Goal: Task Accomplishment & Management: Manage account settings

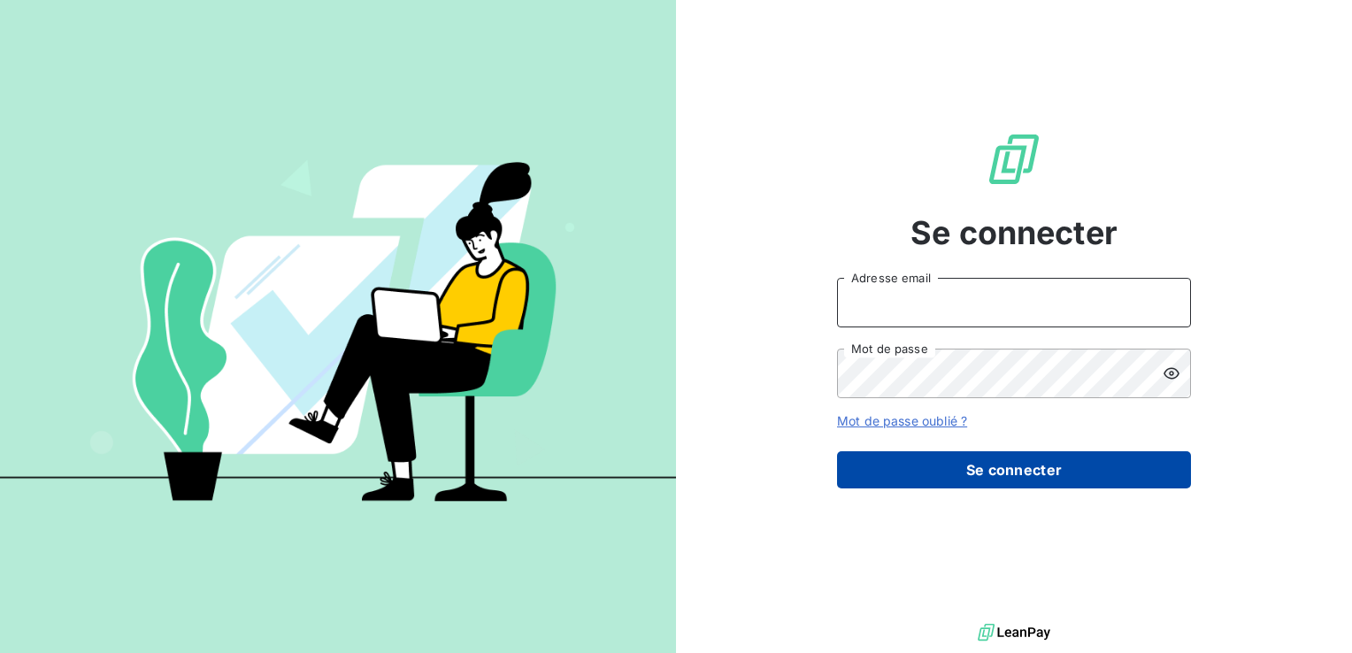
type input "[EMAIL_ADDRESS][DOMAIN_NAME]"
click at [1055, 462] on button "Se connecter" at bounding box center [1014, 469] width 354 height 37
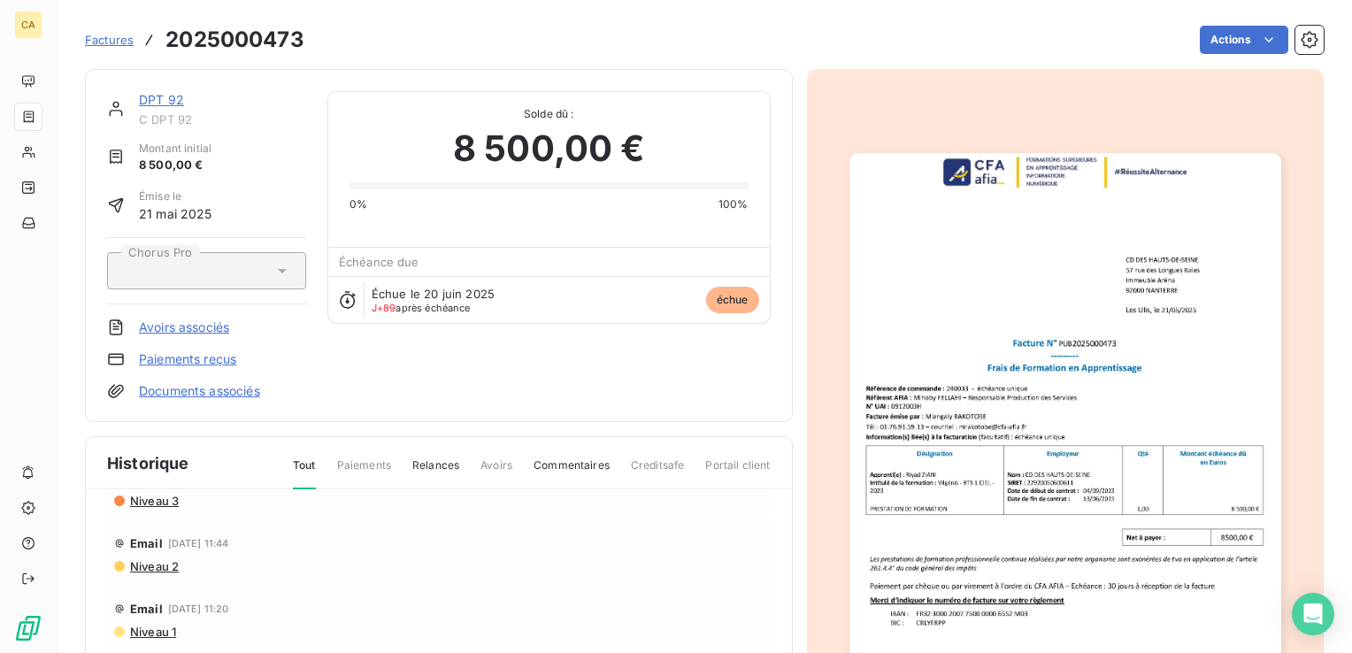
scroll to position [88, 0]
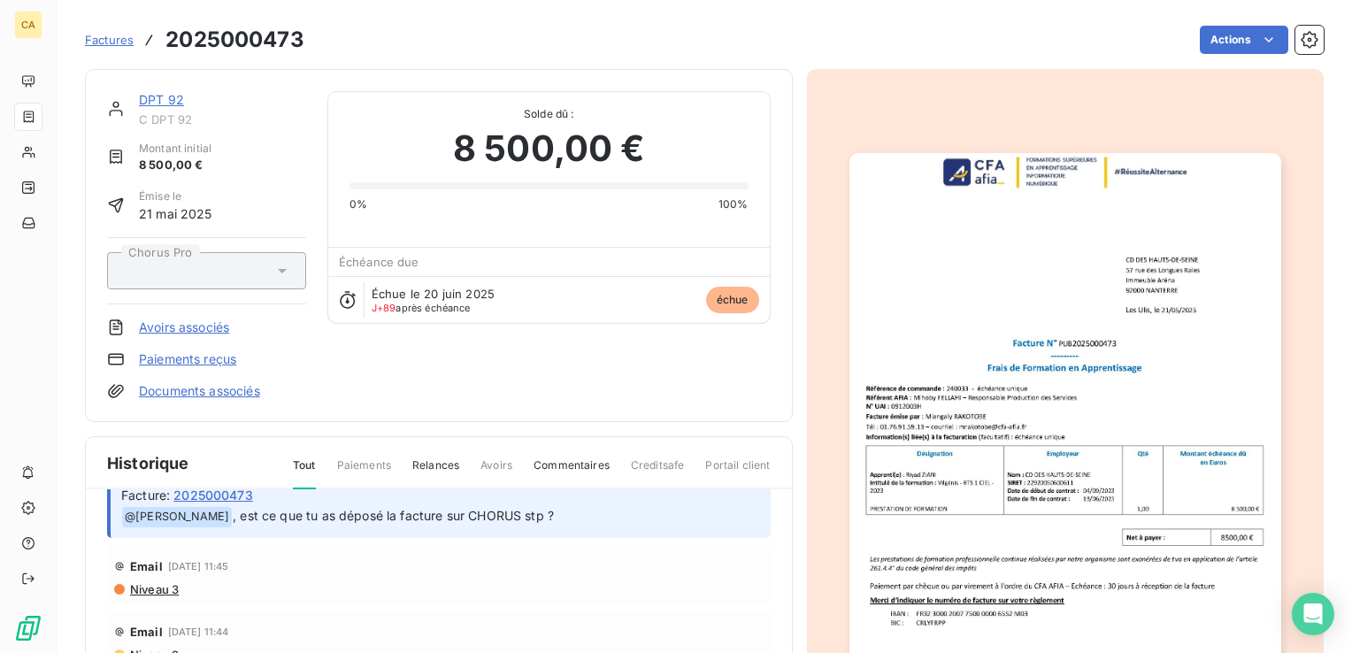
click at [1100, 434] on img "button" at bounding box center [1065, 458] width 432 height 611
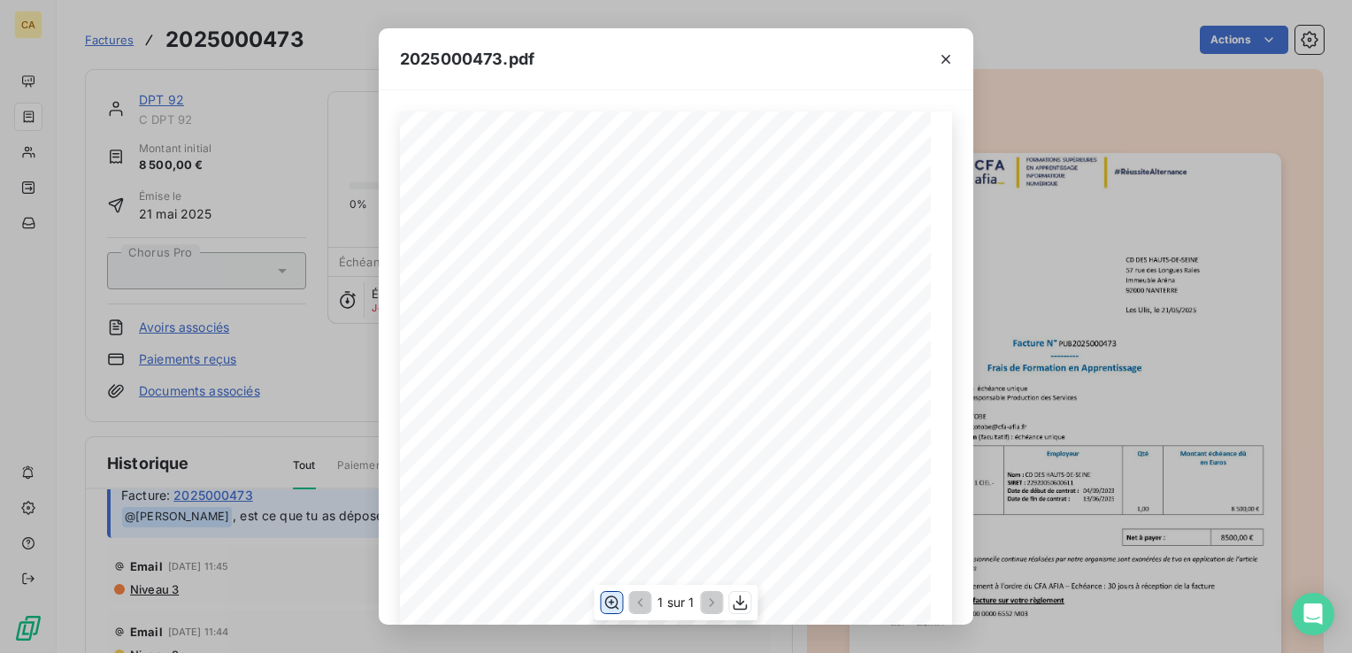
click at [612, 604] on icon "button" at bounding box center [612, 603] width 18 height 18
click at [612, 601] on icon "button" at bounding box center [612, 603] width 18 height 18
click at [609, 596] on icon "button" at bounding box center [612, 603] width 18 height 18
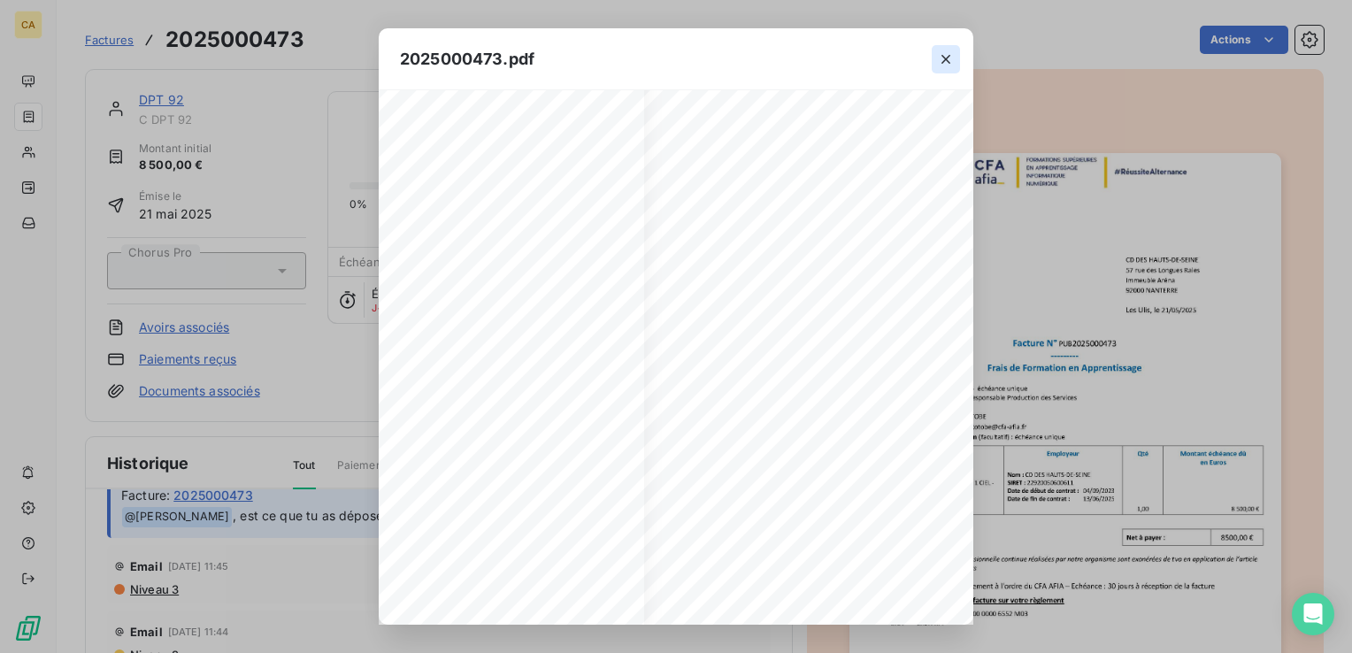
click at [946, 58] on icon "button" at bounding box center [945, 59] width 9 height 9
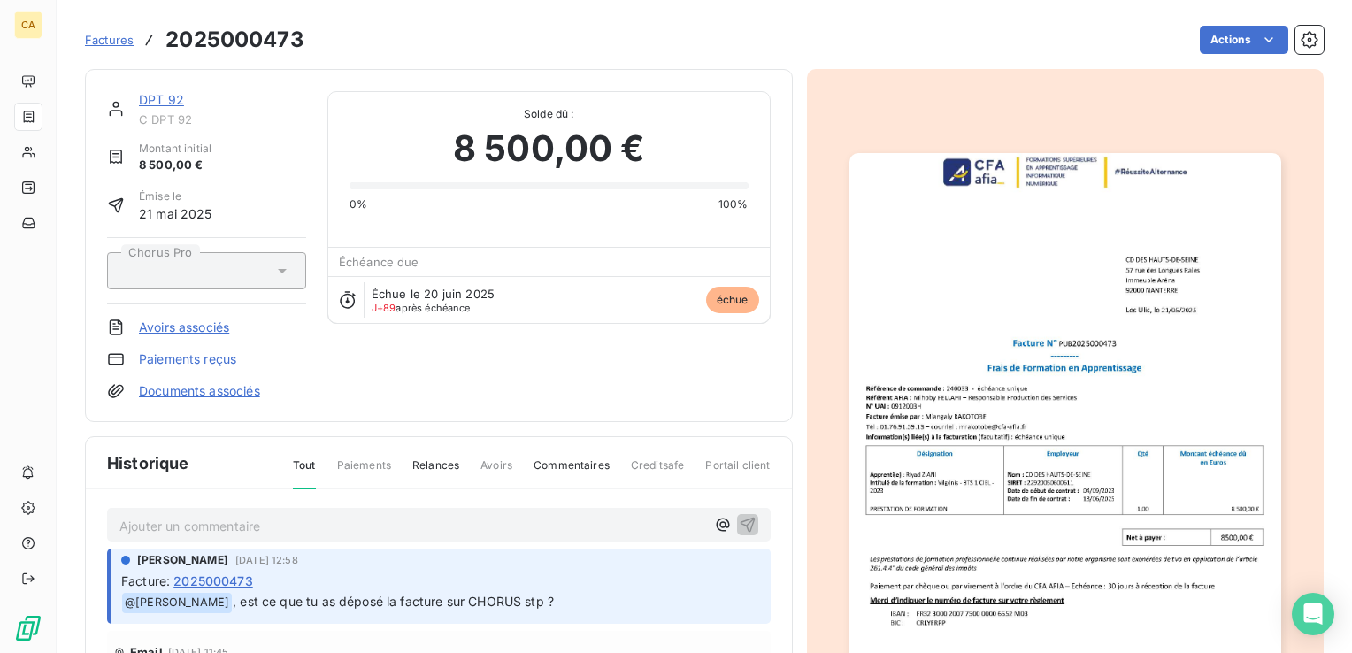
scroll to position [0, 0]
click at [262, 518] on p "Ajouter un commentaire ﻿" at bounding box center [412, 529] width 586 height 22
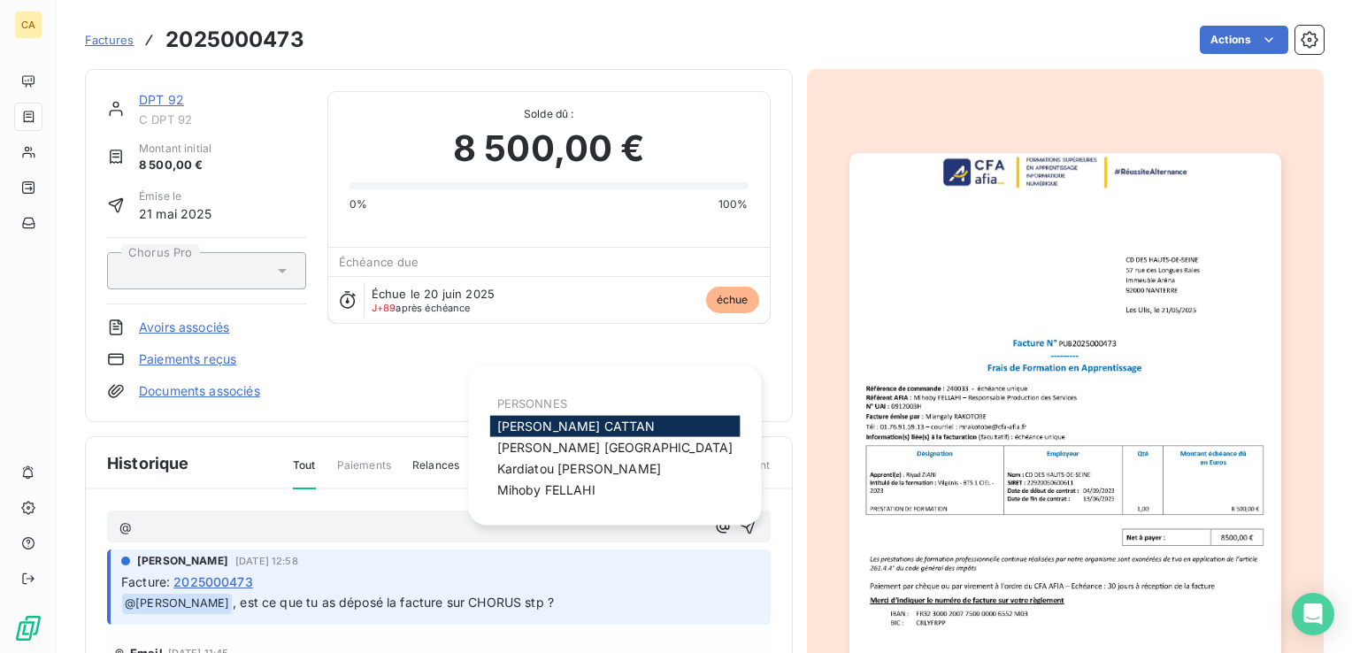
click at [530, 426] on span "[PERSON_NAME]" at bounding box center [576, 426] width 158 height 15
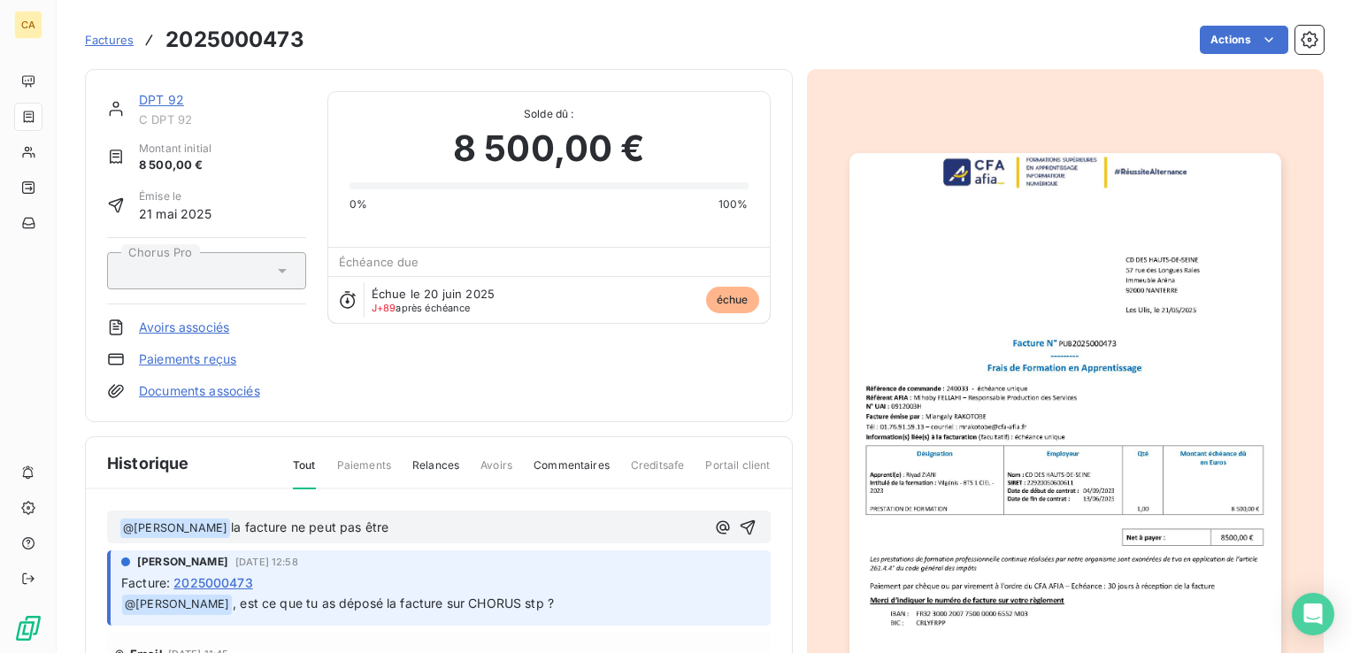
click at [283, 524] on span "la facture ne peut pas être" at bounding box center [309, 526] width 157 height 15
click at [415, 526] on p "﻿ @ [PERSON_NAME] ﻿ la facture ne peut pas être" at bounding box center [412, 528] width 586 height 21
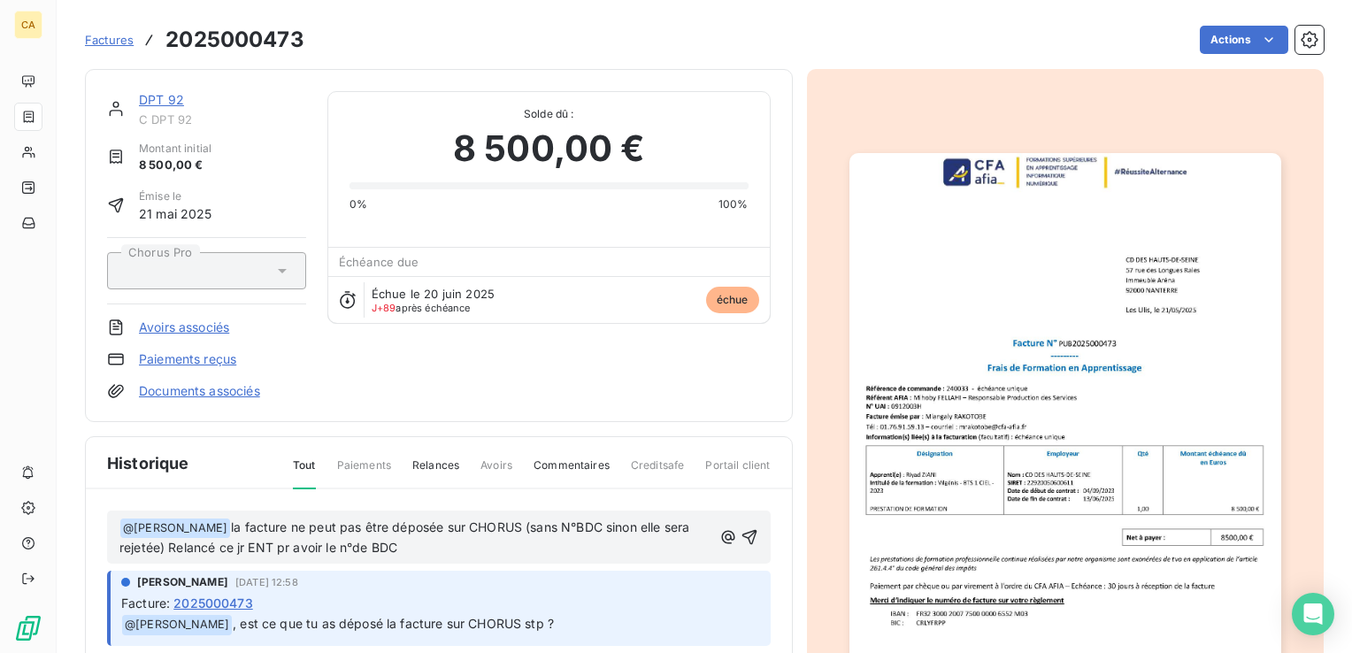
click at [225, 521] on span "la facture ne peut pas être déposée sur CHORUS (sans N°BDC sinon elle sera reje…" at bounding box center [405, 537] width 573 height 36
click at [524, 524] on span "La facture ne peut pas être déposée sur CHORUS (sans N°BDC sinon elle sera reje…" at bounding box center [408, 537] width 578 height 36
click at [565, 524] on span "La facture ne peut pas être déposée sur CHORUS sans N°BDC sinon elle sera rejet…" at bounding box center [405, 537] width 573 height 36
click at [195, 543] on span "La facture ne peut pas être déposée sur CHORUS sans le n°BDC sinon elle sera re…" at bounding box center [411, 537] width 585 height 36
click at [247, 543] on span "La facture ne peut pas être déposée sur CHORUS sans le n°BDC sinon elle sera re…" at bounding box center [411, 537] width 585 height 36
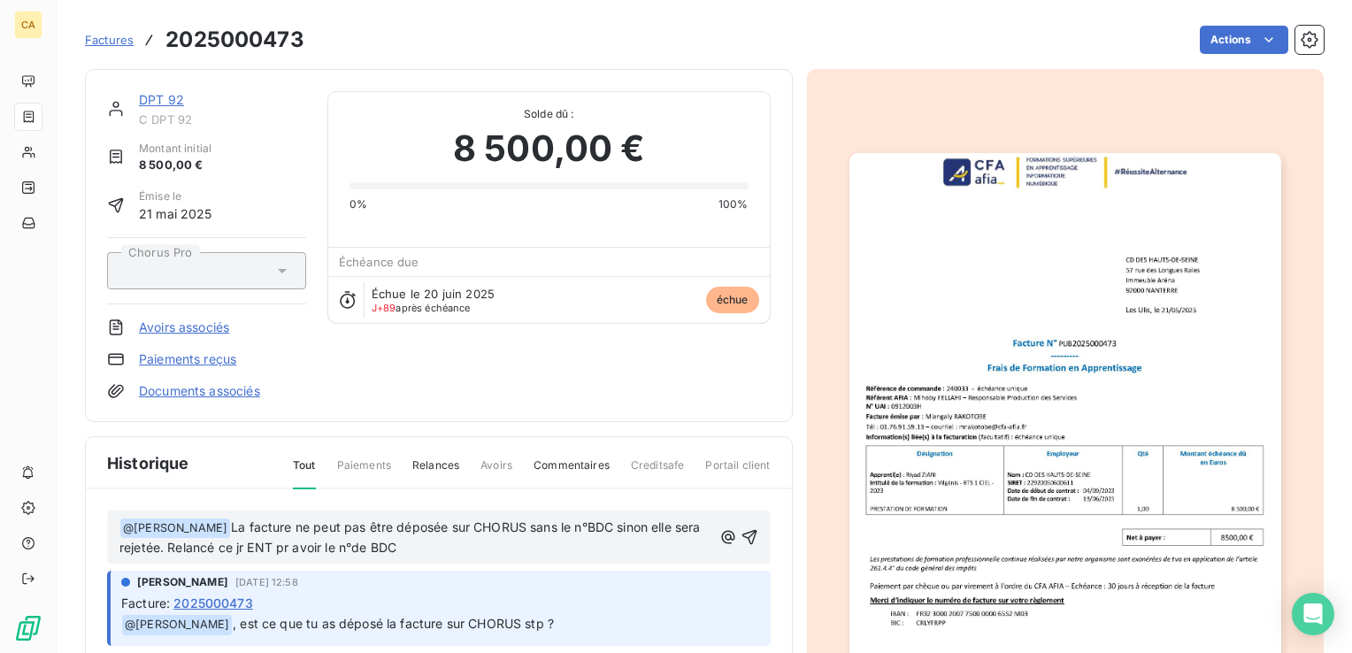
click at [242, 547] on span "La facture ne peut pas être déposée sur CHORUS sans le n°BDC sinon elle sera re…" at bounding box center [411, 537] width 585 height 36
click at [741, 532] on icon "button" at bounding box center [748, 537] width 15 height 15
